Goal: Task Accomplishment & Management: Use online tool/utility

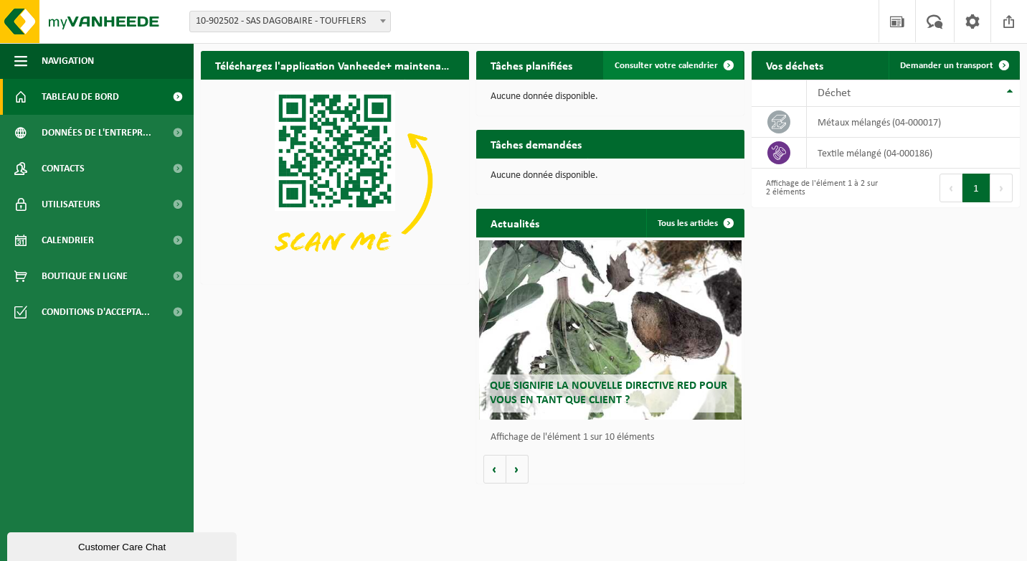
click at [687, 70] on span "Consulter votre calendrier" at bounding box center [666, 65] width 103 height 9
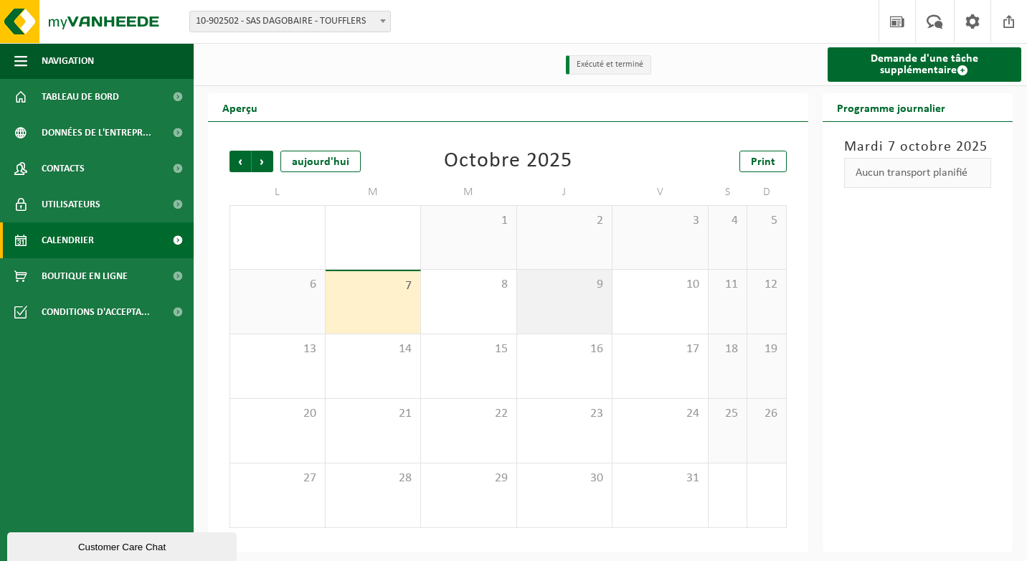
click at [557, 298] on div "9" at bounding box center [564, 302] width 95 height 64
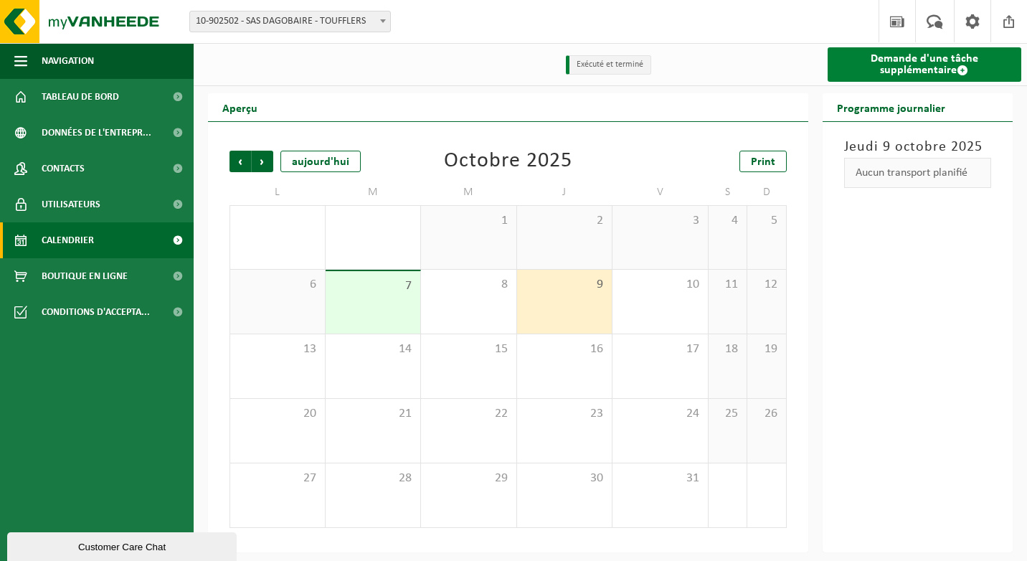
click at [888, 57] on link "Demande d'une tâche supplémentaire" at bounding box center [925, 64] width 194 height 34
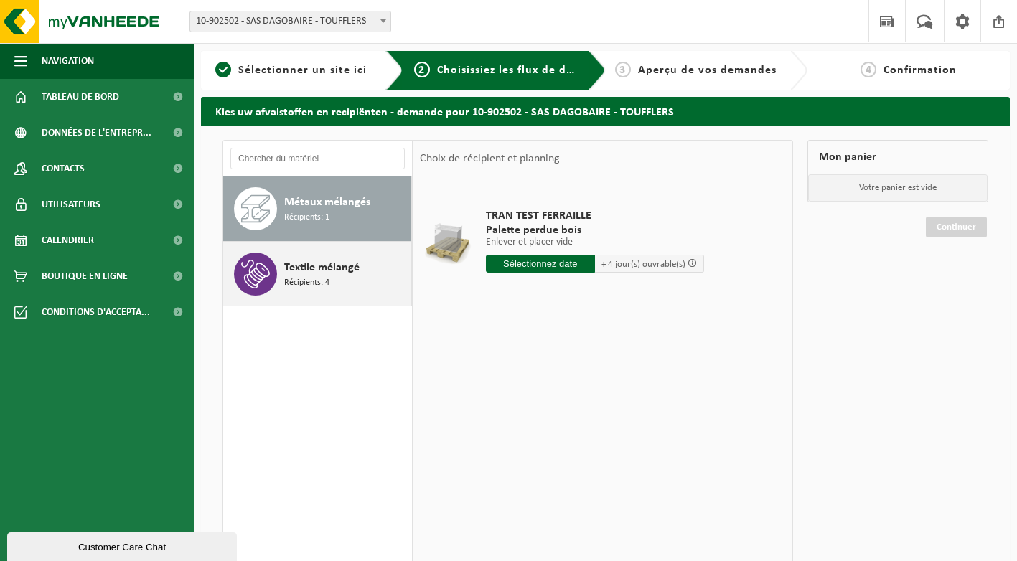
click at [331, 268] on span "Textile mélangé" at bounding box center [321, 267] width 75 height 17
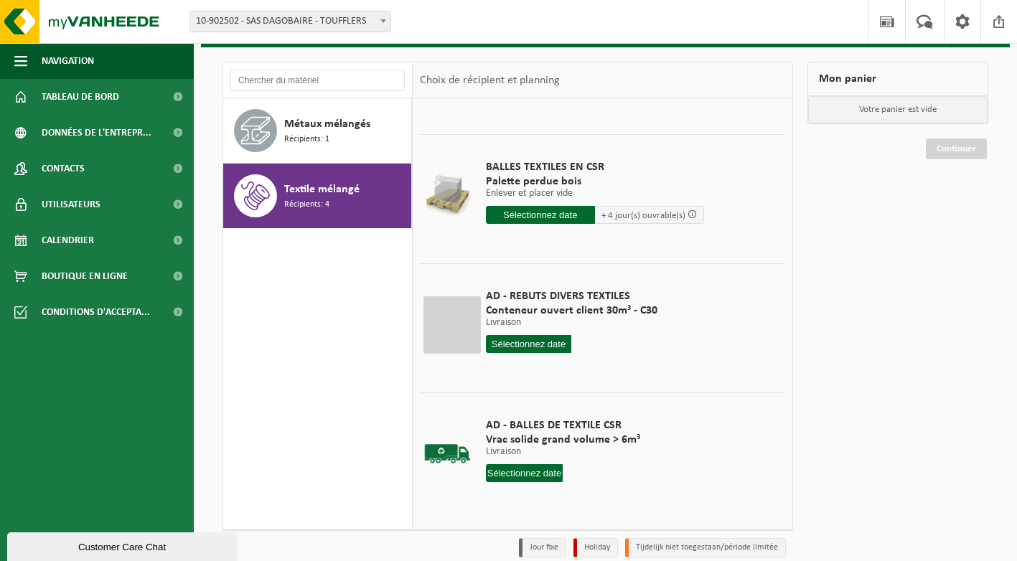
scroll to position [140, 0]
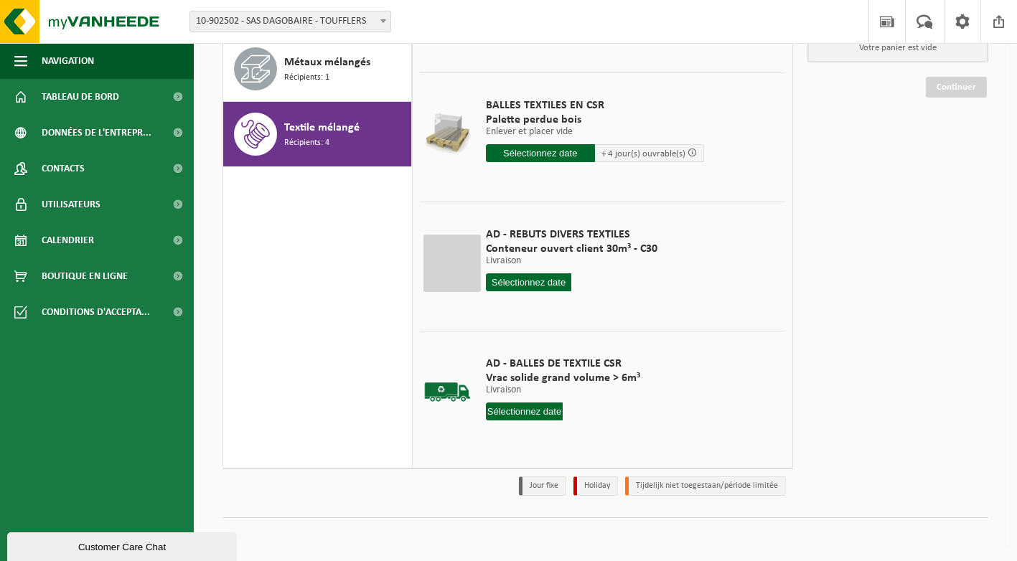
click at [529, 415] on input "text" at bounding box center [524, 411] width 77 height 18
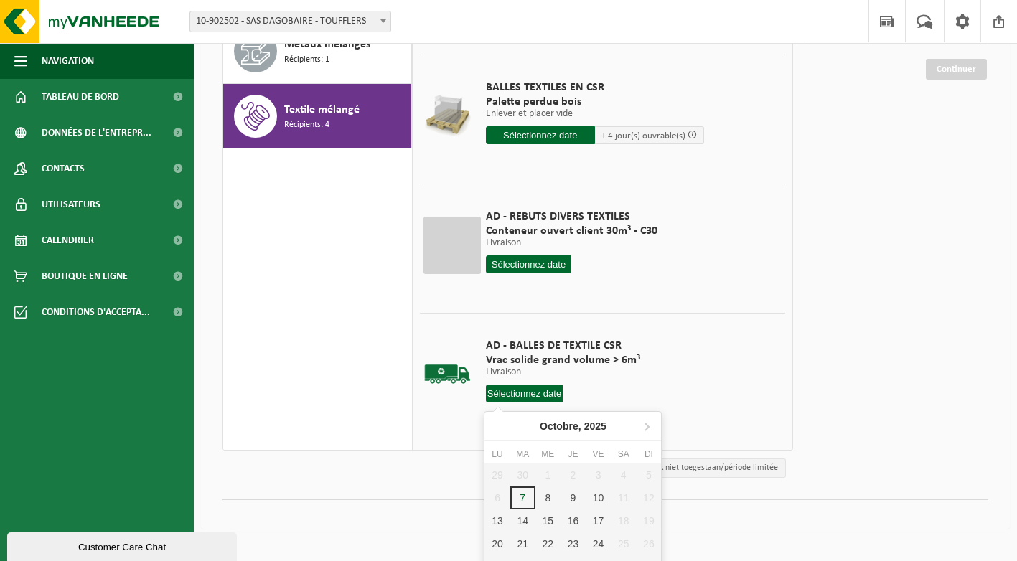
scroll to position [176, 0]
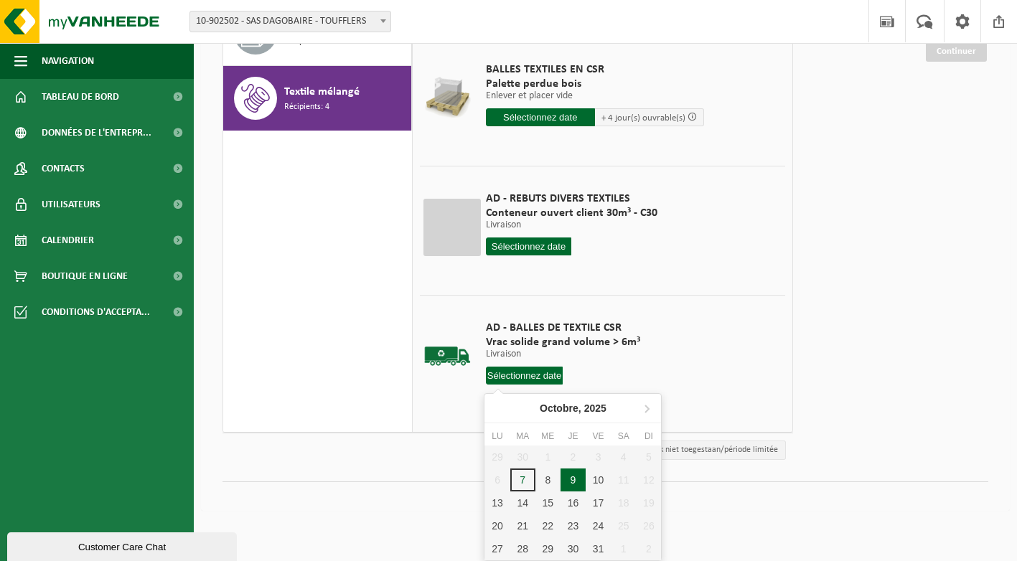
click at [573, 479] on div "9" at bounding box center [572, 479] width 25 height 23
type input "à partir de 2025-10-09"
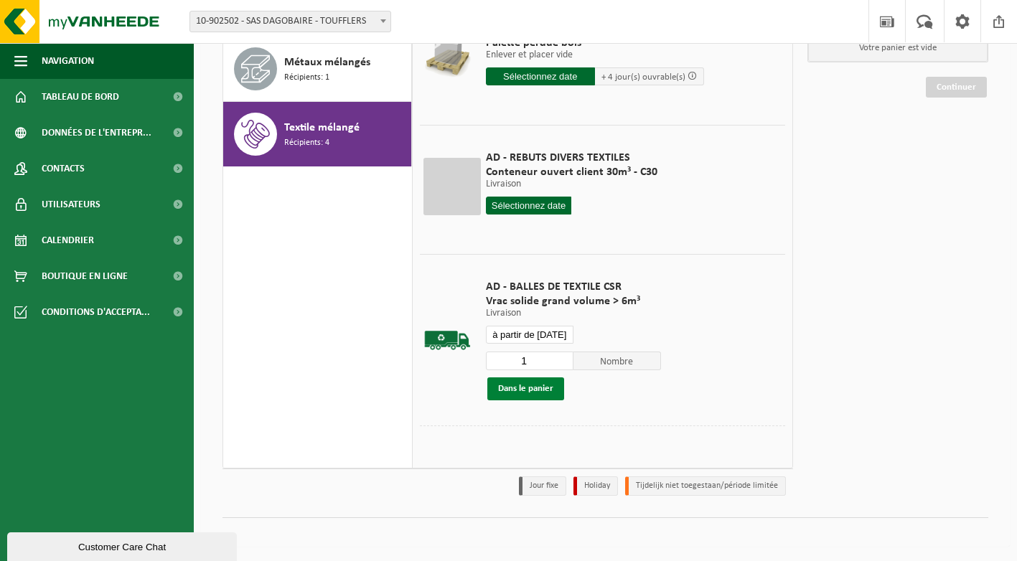
scroll to position [178, 0]
click at [544, 397] on button "Dans le panier" at bounding box center [525, 387] width 77 height 23
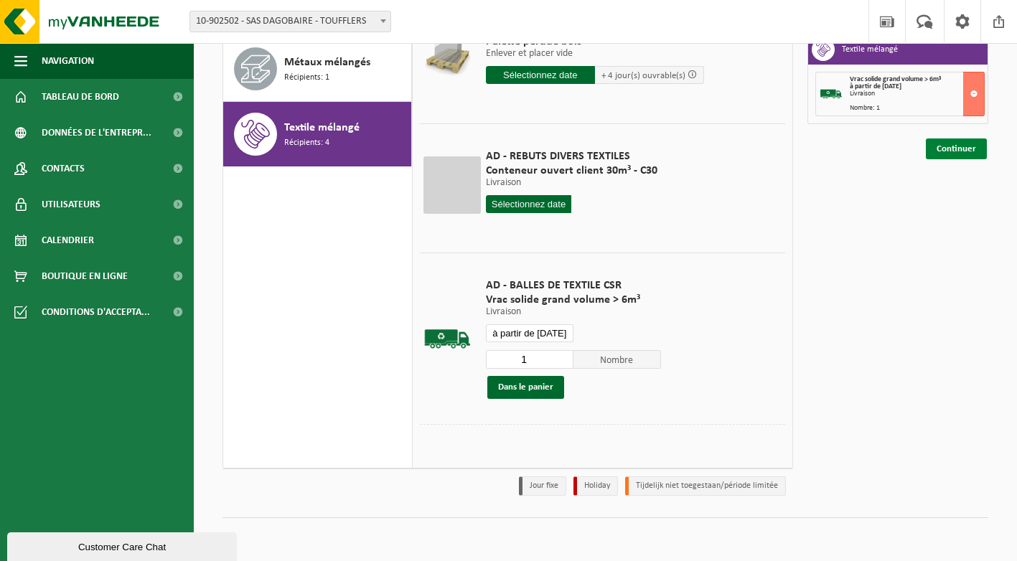
click at [956, 143] on link "Continuer" at bounding box center [955, 148] width 61 height 21
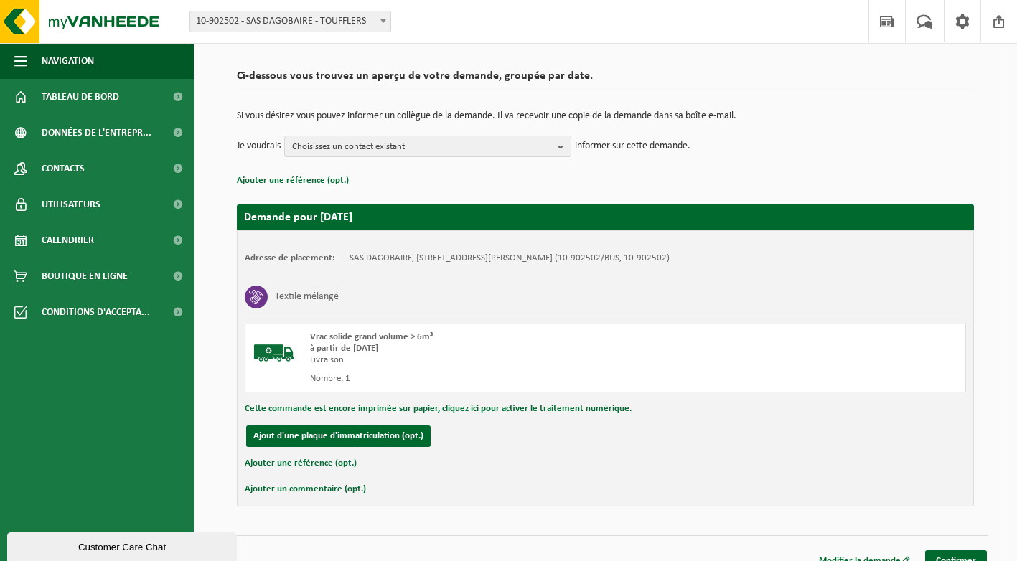
scroll to position [109, 0]
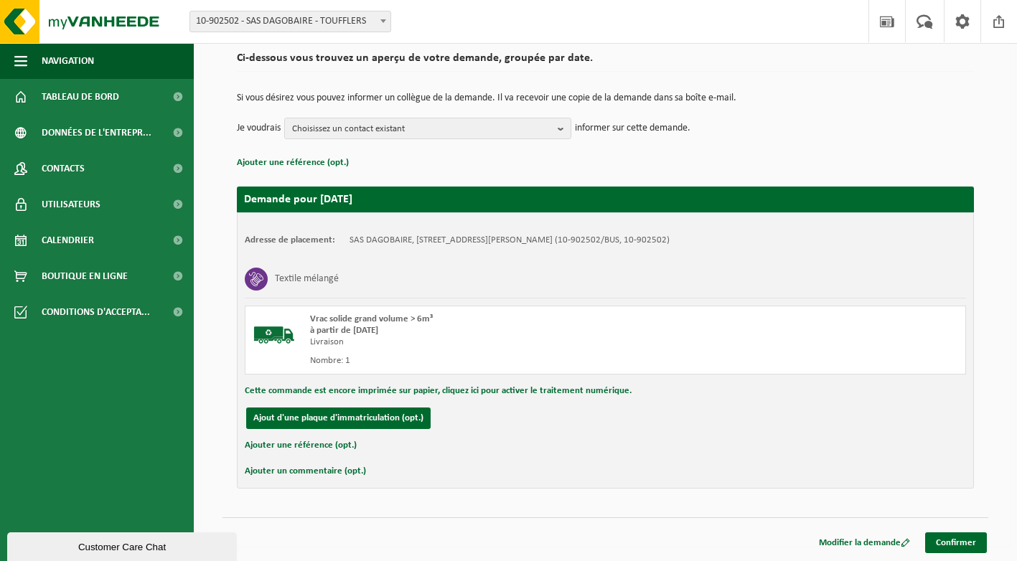
click at [379, 390] on button "Cette commande est encore imprimée sur papier, cliquez ici pour activer le trai…" at bounding box center [438, 391] width 387 height 19
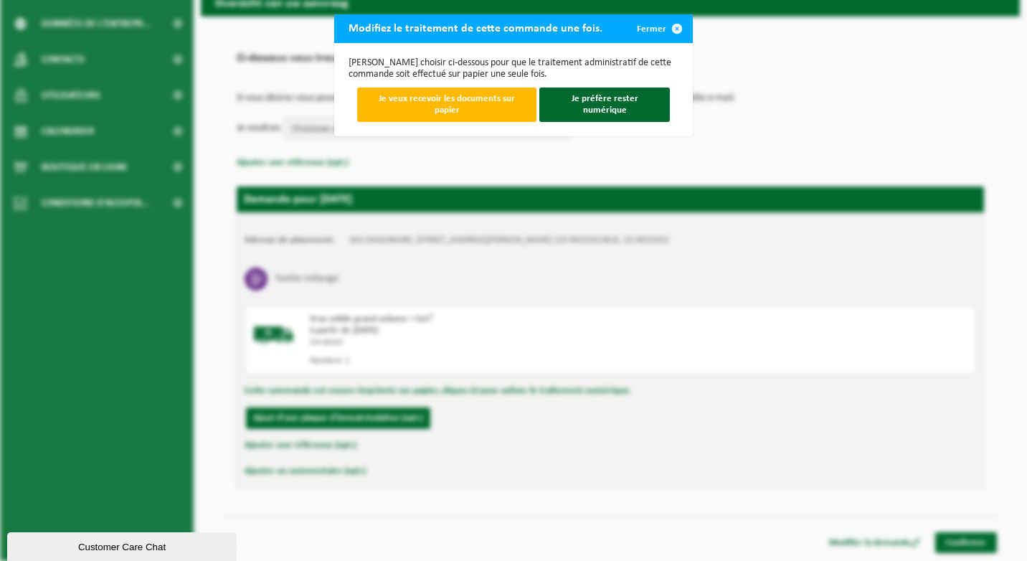
click at [649, 27] on button "Fermer" at bounding box center [659, 28] width 66 height 29
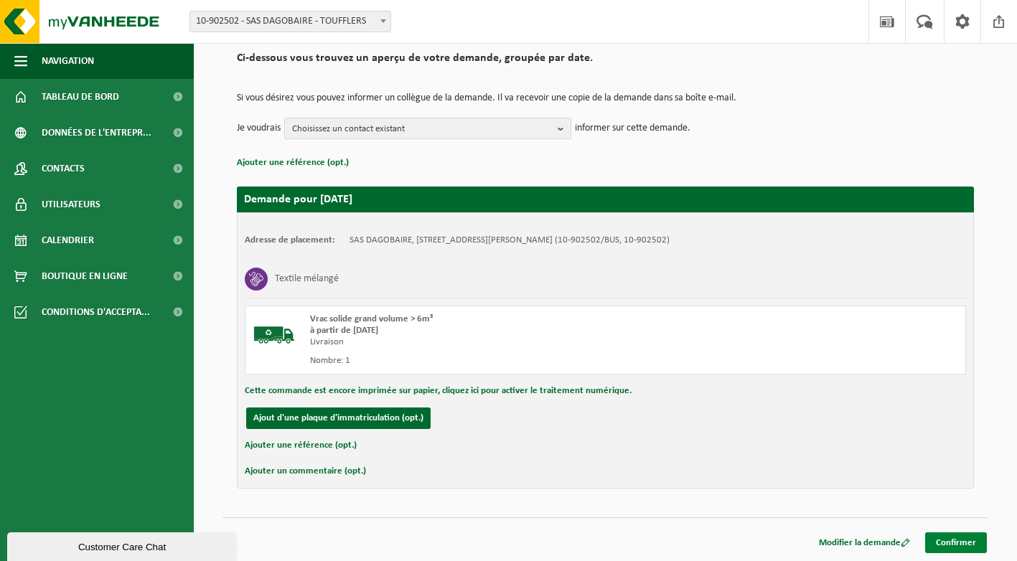
click at [956, 537] on link "Confirmer" at bounding box center [956, 542] width 62 height 21
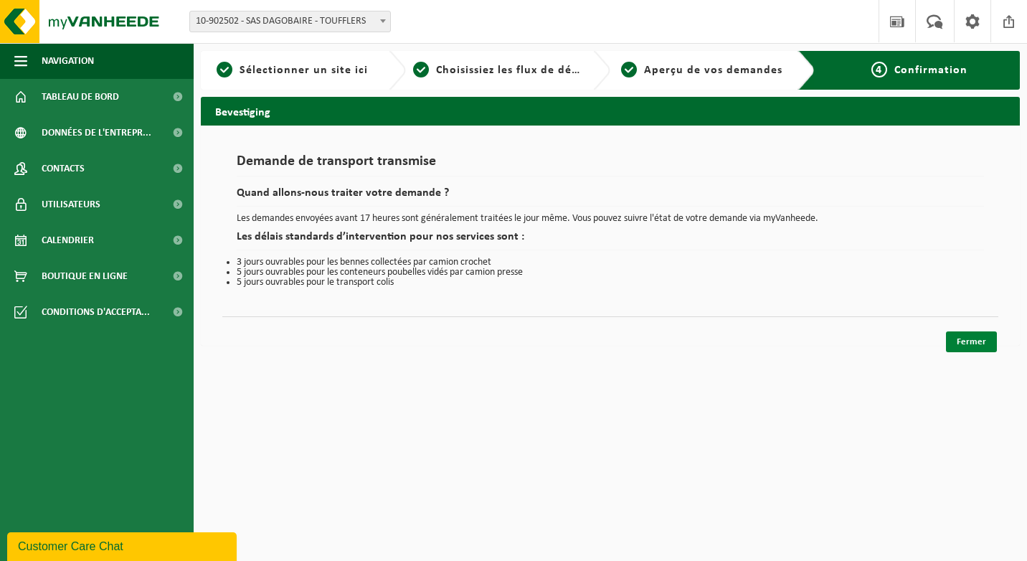
click at [977, 346] on link "Fermer" at bounding box center [971, 341] width 51 height 21
